Goal: Check status

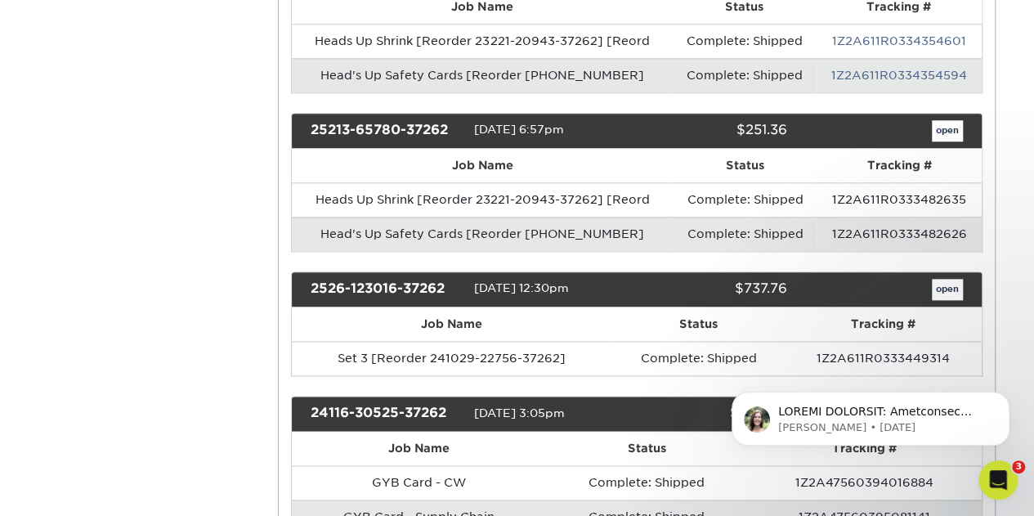
scroll to position [839, 0]
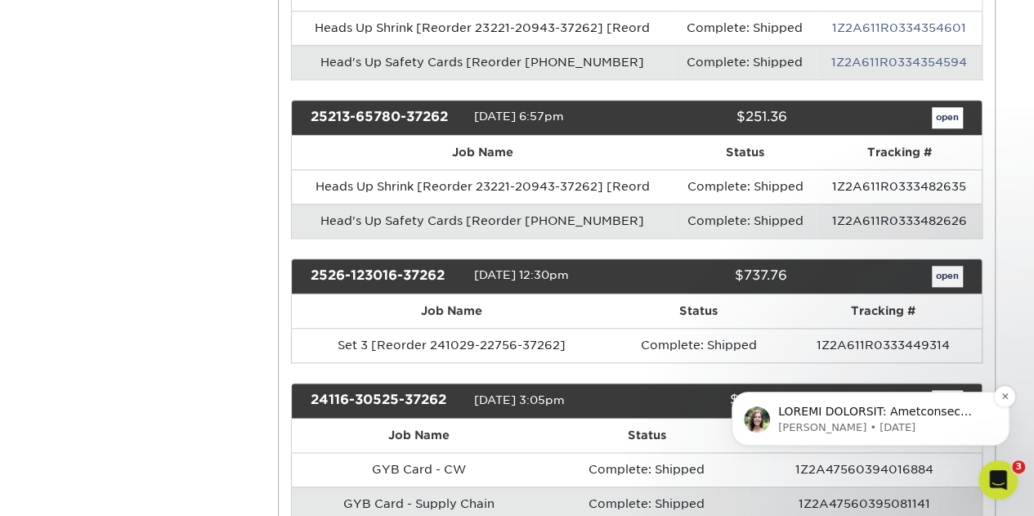
click at [867, 412] on p "message notification from Julie, 2w ago. ACTION REQUIRED: Primoprint Order 2582…" at bounding box center [883, 412] width 211 height 16
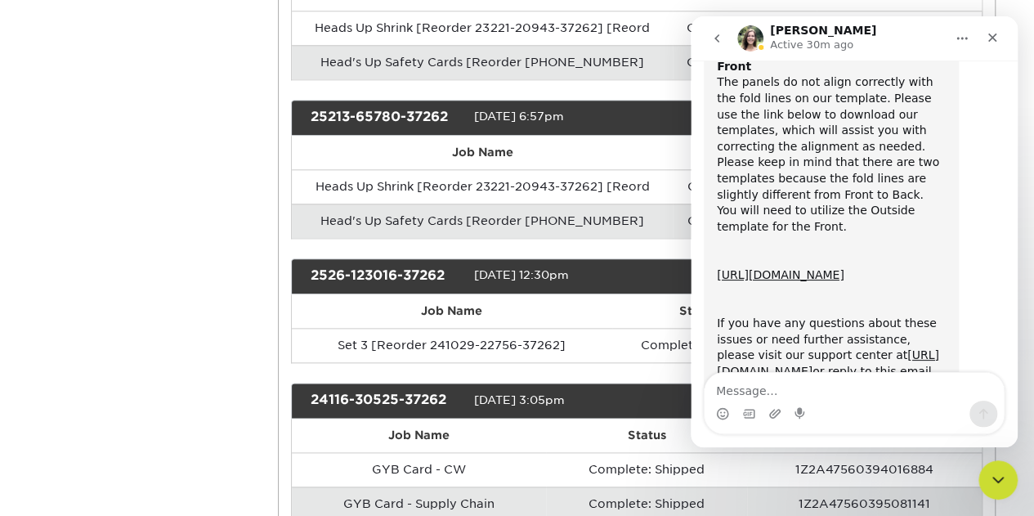
scroll to position [188, 0]
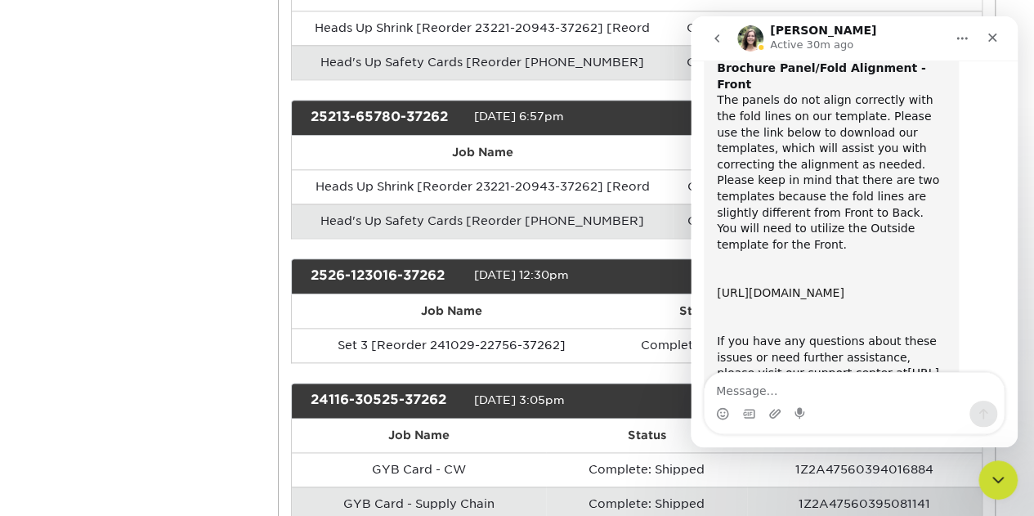
click at [806, 286] on link "[URL][DOMAIN_NAME]" at bounding box center [781, 292] width 128 height 13
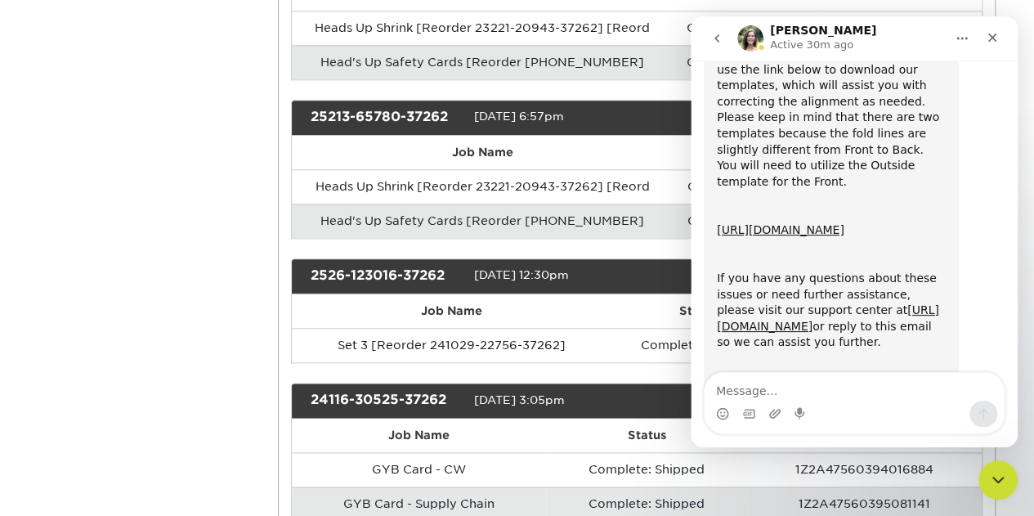
scroll to position [280, 0]
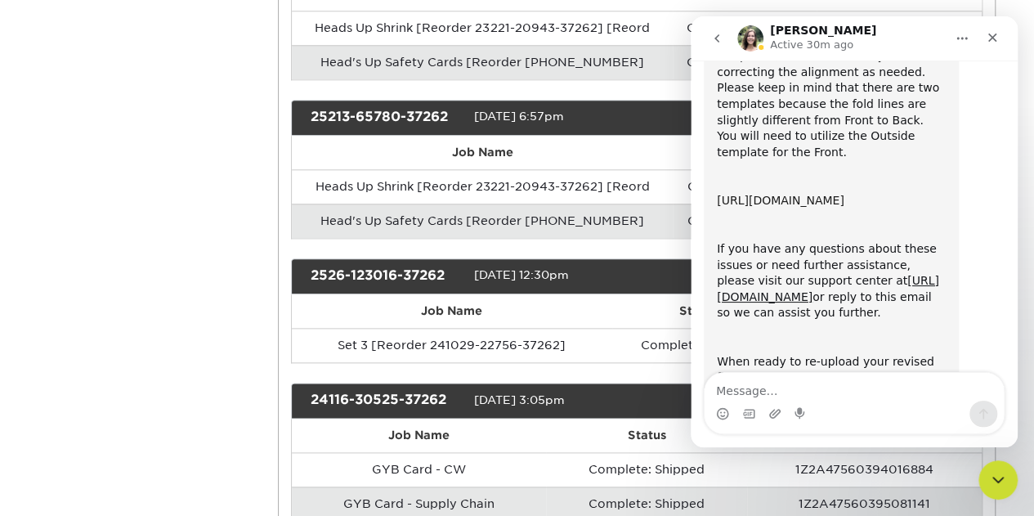
click at [784, 194] on link "[URL][DOMAIN_NAME]" at bounding box center [781, 200] width 128 height 13
click at [983, 152] on div "ACTION REQUIRED: Primoprint Order 25826-24867-37262 Thank you for placing your …" at bounding box center [854, 162] width 301 height 665
drag, startPoint x: 1007, startPoint y: 218, endPoint x: 1010, endPoint y: 190, distance: 27.9
click at [1010, 190] on div "Welcome to Primoprint. ACTION REQUIRED: Primoprint Order 25826-24867-37262 Than…" at bounding box center [854, 224] width 327 height 328
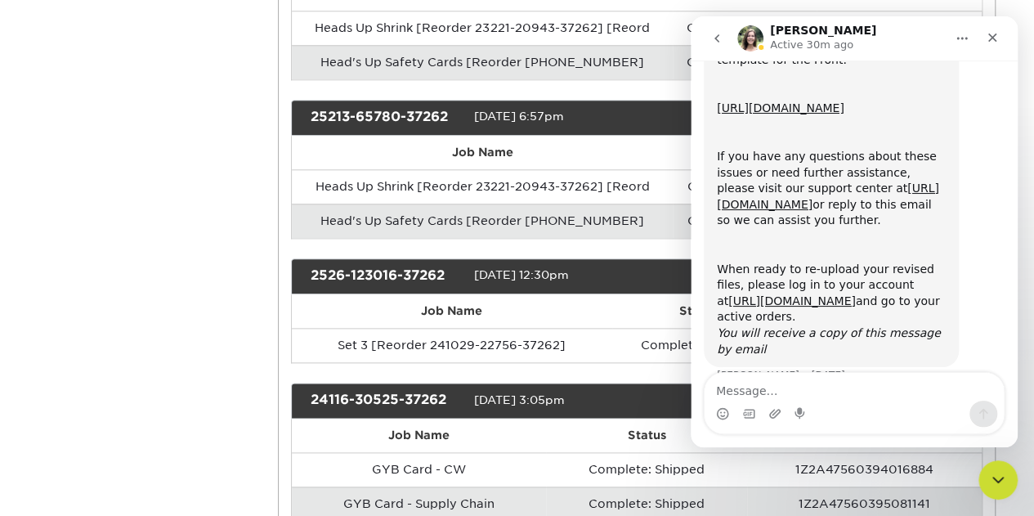
scroll to position [401, 0]
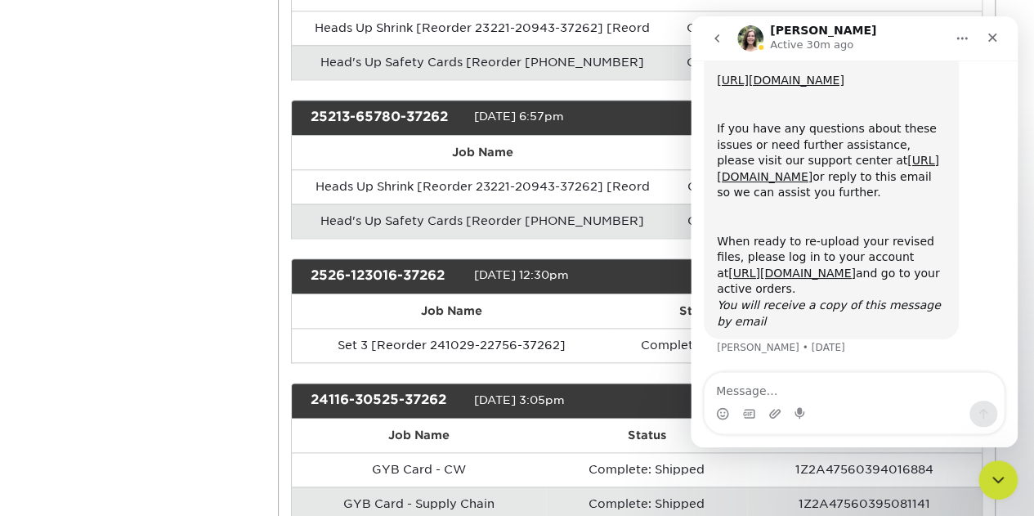
click at [995, 37] on icon "Close" at bounding box center [992, 37] width 13 height 13
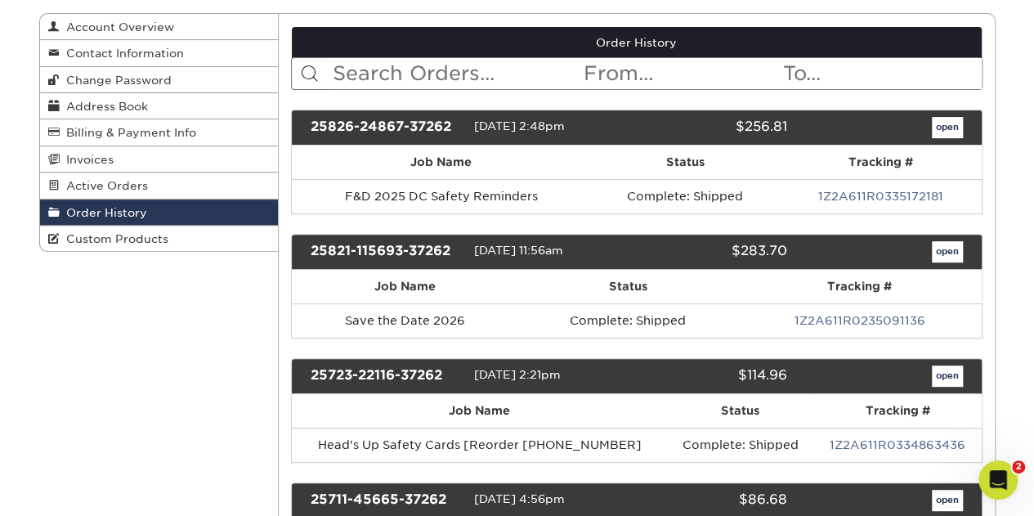
scroll to position [134, 0]
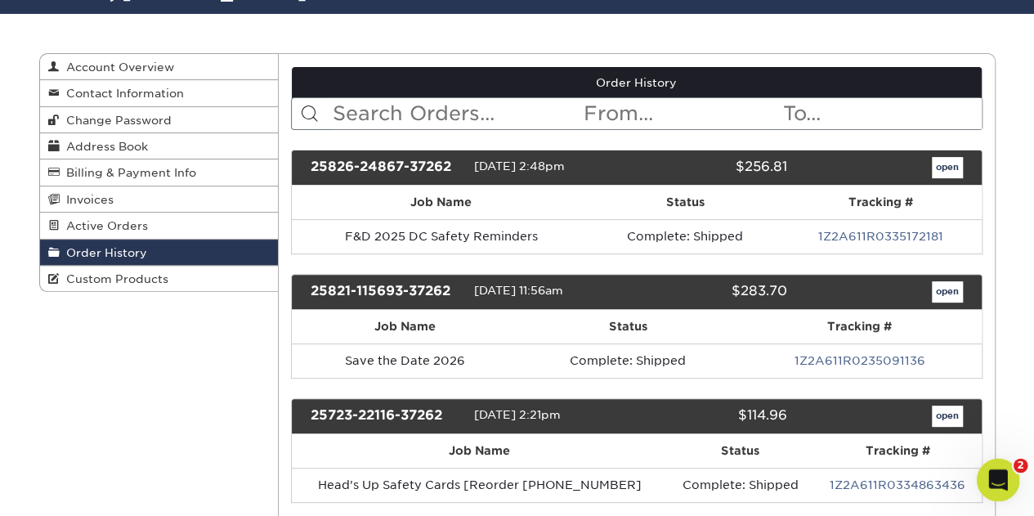
click at [1000, 478] on icon "Open Intercom Messenger" at bounding box center [996, 477] width 27 height 27
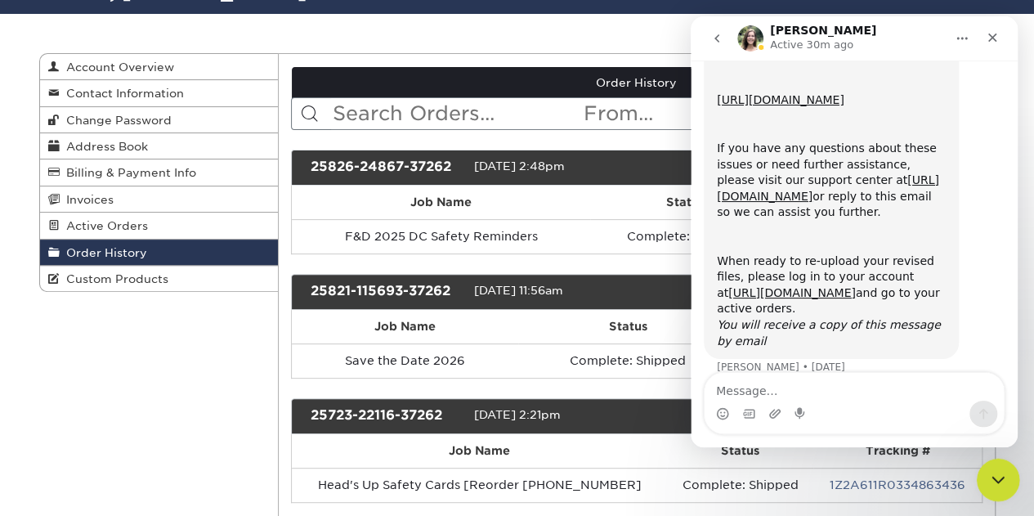
scroll to position [401, 0]
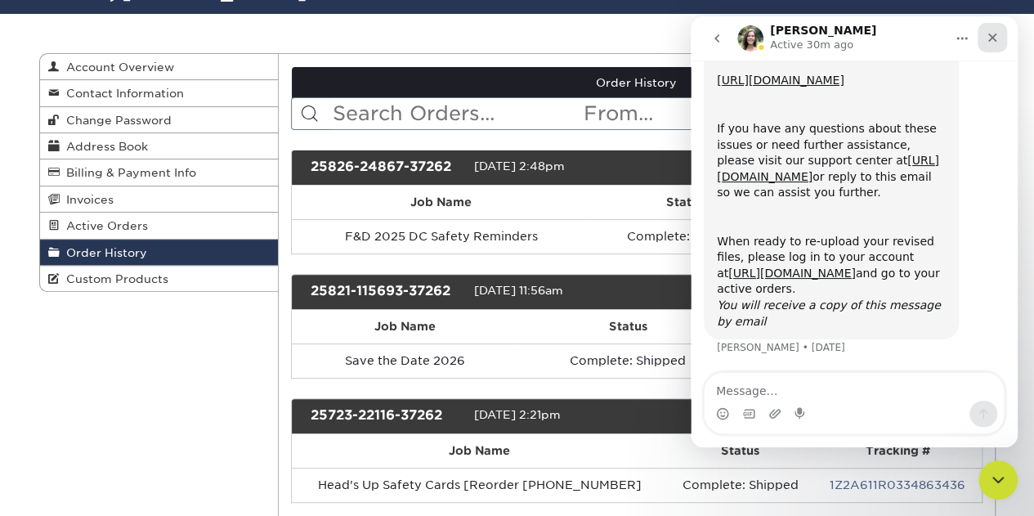
click at [995, 37] on icon "Close" at bounding box center [992, 37] width 13 height 13
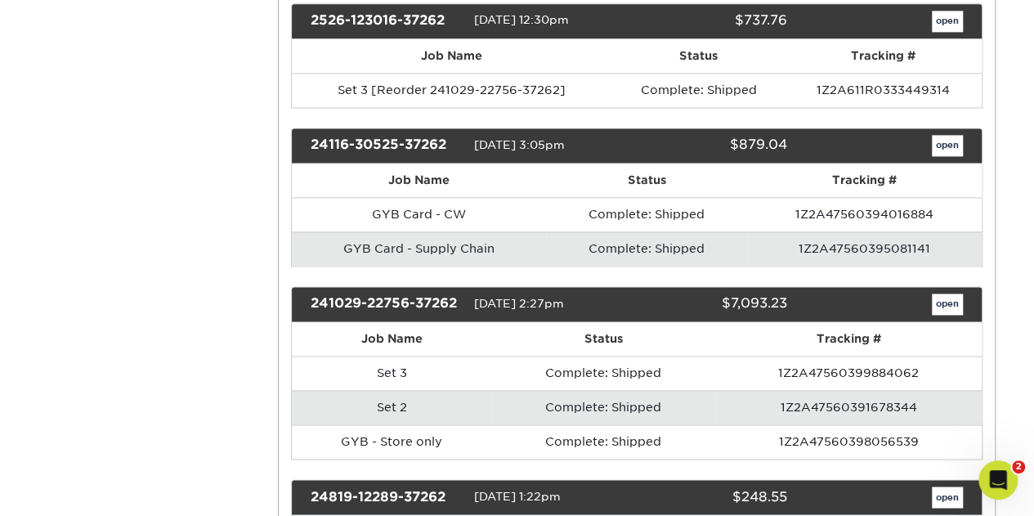
scroll to position [1105, 0]
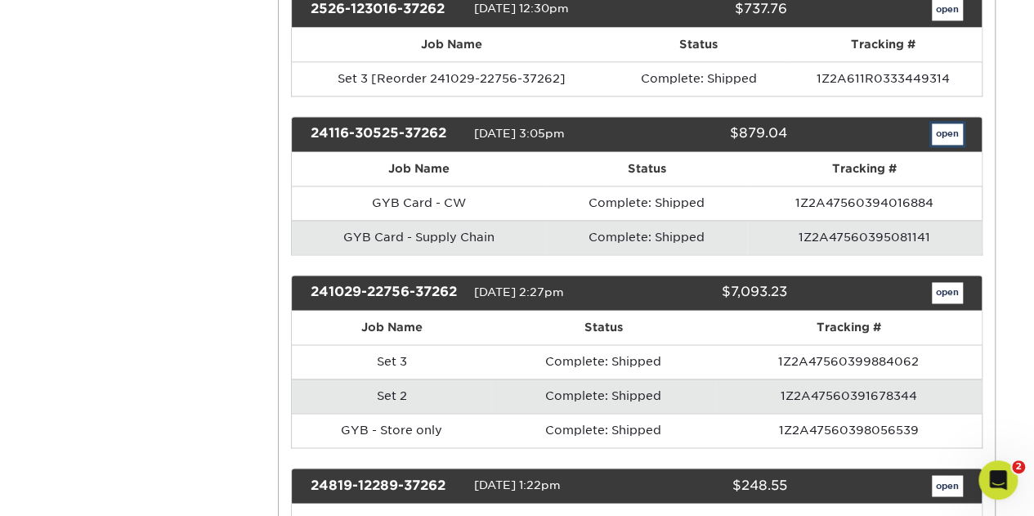
click at [947, 123] on link "open" at bounding box center [947, 133] width 31 height 21
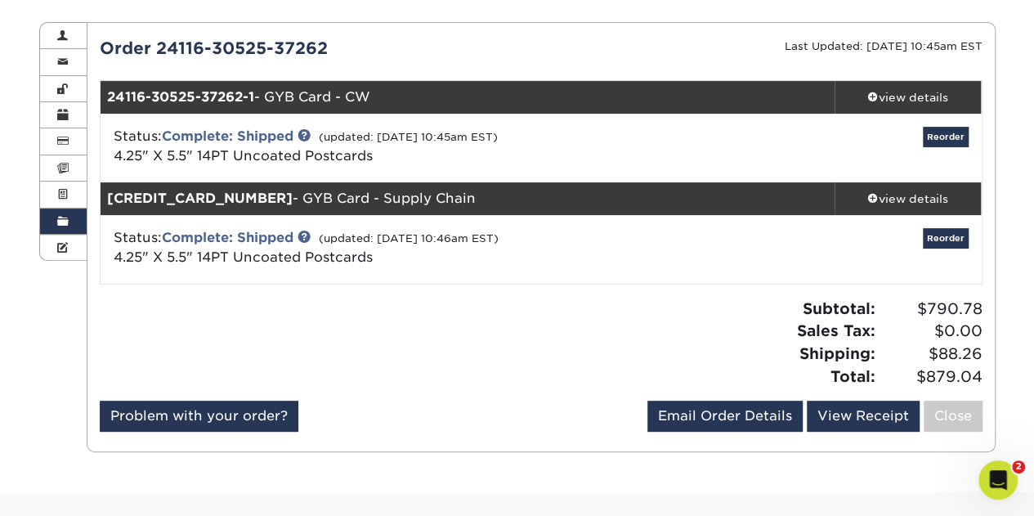
scroll to position [113, 0]
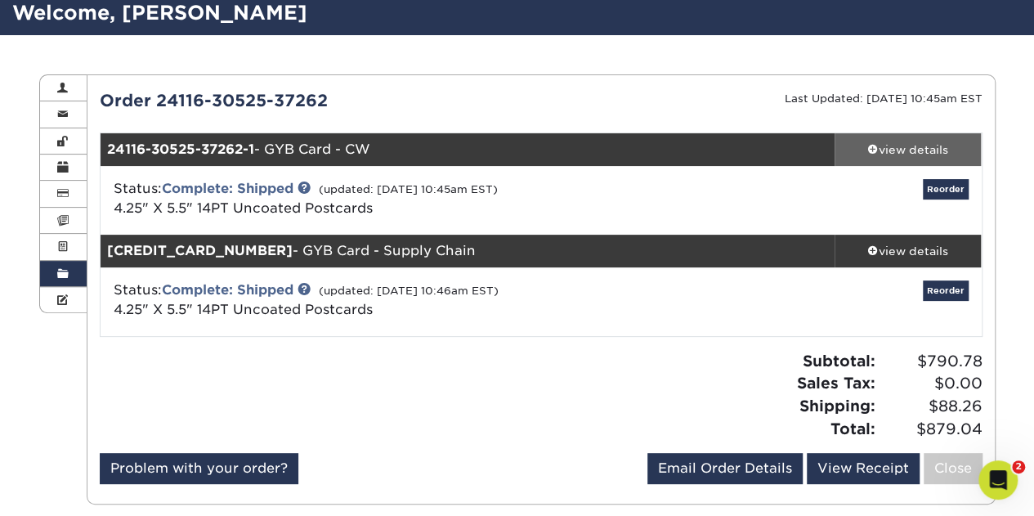
click at [863, 146] on div "view details" at bounding box center [908, 149] width 147 height 16
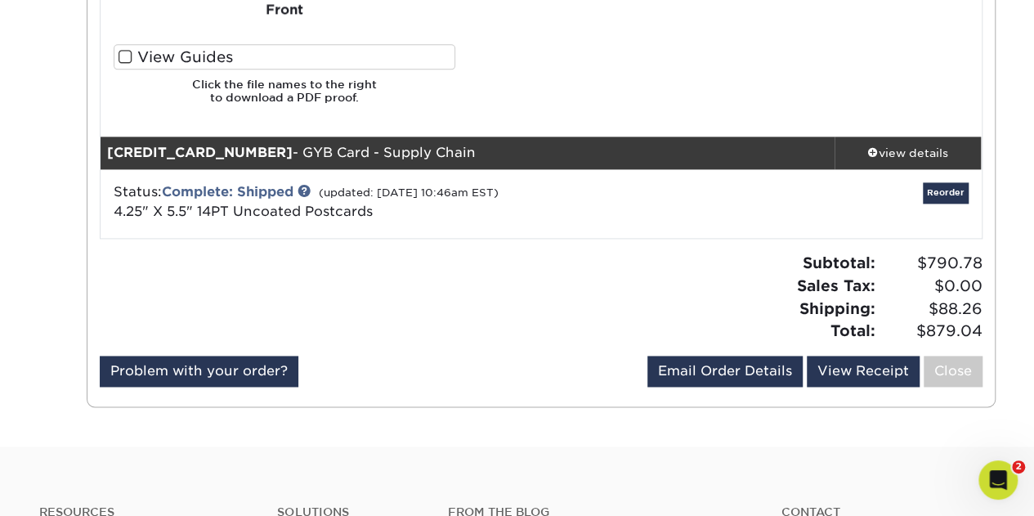
scroll to position [1015, 0]
